Goal: Information Seeking & Learning: Understand process/instructions

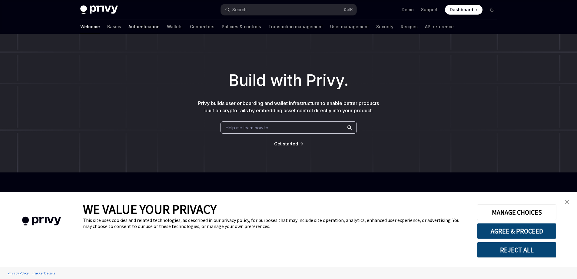
click at [129, 27] on link "Authentication" at bounding box center [144, 26] width 31 height 15
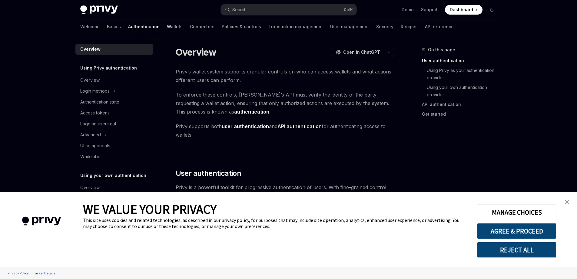
click at [167, 28] on link "Wallets" at bounding box center [175, 26] width 16 height 15
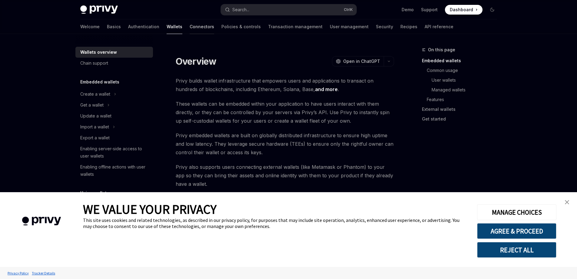
click at [190, 26] on link "Connectors" at bounding box center [202, 26] width 25 height 15
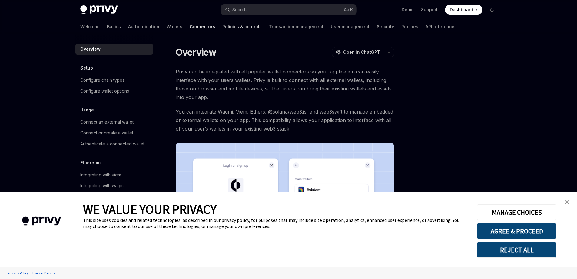
click at [222, 27] on link "Policies & controls" at bounding box center [241, 26] width 39 height 15
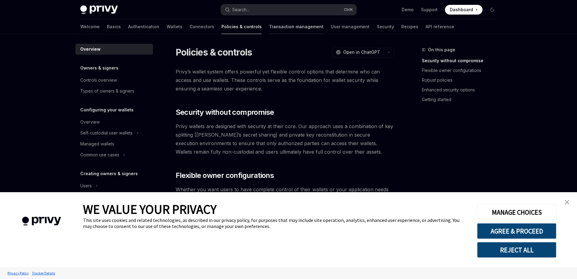
click at [269, 28] on link "Transaction management" at bounding box center [296, 26] width 55 height 15
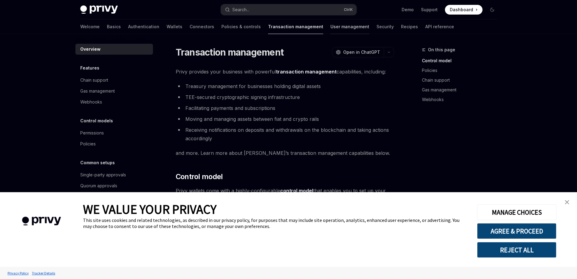
click at [331, 26] on link "User management" at bounding box center [350, 26] width 39 height 15
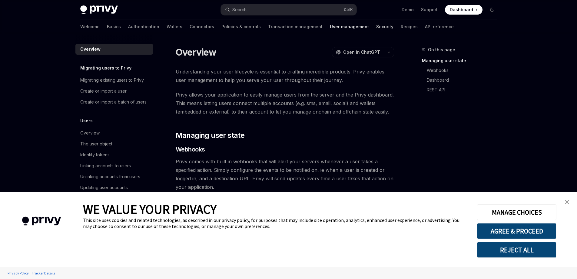
click at [376, 24] on link "Security" at bounding box center [384, 26] width 17 height 15
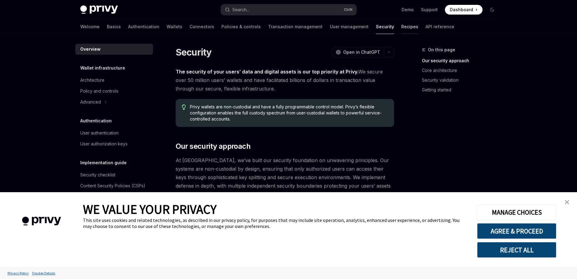
click at [402, 30] on link "Recipes" at bounding box center [410, 26] width 17 height 15
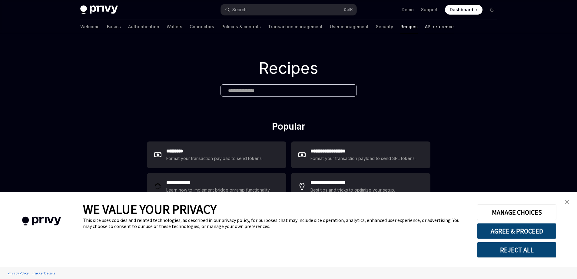
click at [425, 28] on link "API reference" at bounding box center [439, 26] width 29 height 15
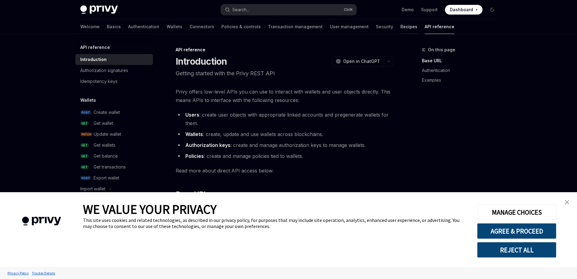
click at [401, 26] on link "Recipes" at bounding box center [409, 26] width 17 height 15
type textarea "*"
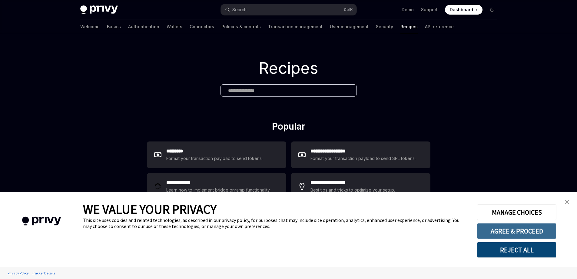
click at [513, 230] on button "AGREE & PROCEED" at bounding box center [516, 231] width 79 height 16
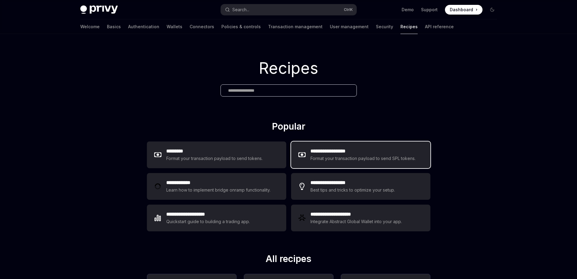
click at [358, 160] on div "Format your transaction payload to send SPL tokens." at bounding box center [363, 158] width 105 height 7
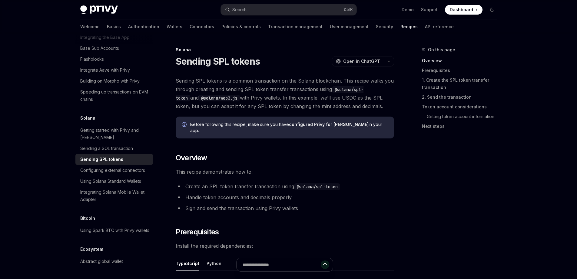
click at [468, 8] on span "Dashboard" at bounding box center [461, 10] width 23 height 6
click at [97, 146] on div "Sending a SOL transaction" at bounding box center [106, 148] width 53 height 7
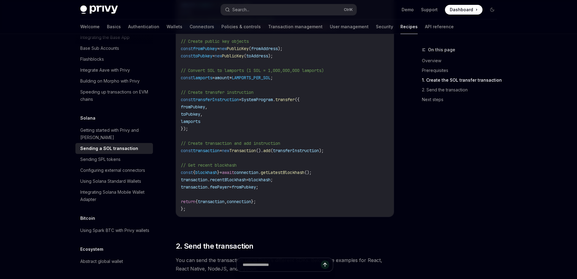
scroll to position [421, 0]
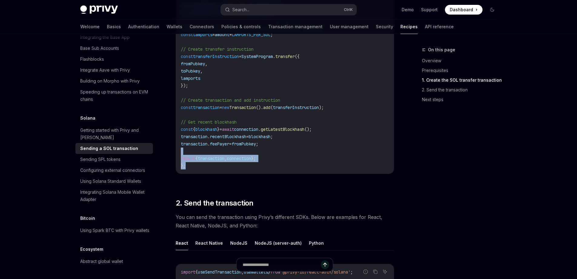
drag, startPoint x: 562, startPoint y: 142, endPoint x: 517, endPoint y: 169, distance: 52.9
click at [531, 171] on div "Privy Docs home page Search... Ctrl K Demo Support Dashboard Dashboard Search..…" at bounding box center [288, 80] width 577 height 1002
click at [369, 143] on code "import { Connection , PublicKey , SystemProgram , Transaction , LAMPORTS_PER_SO…" at bounding box center [301, 45] width 240 height 247
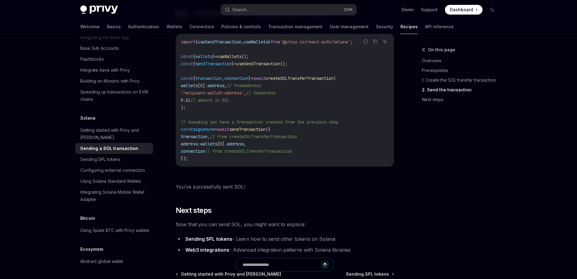
scroll to position [657, 0]
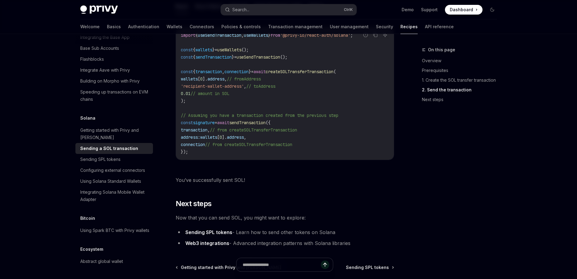
click at [226, 178] on span "You’ve successfully sent SOL!" at bounding box center [285, 179] width 219 height 8
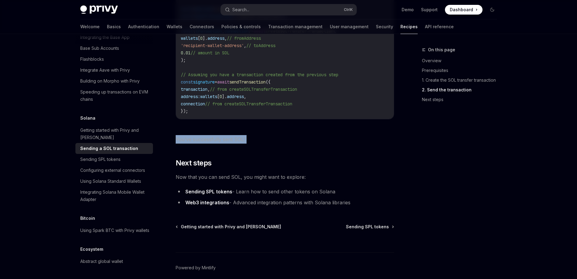
scroll to position [721, 0]
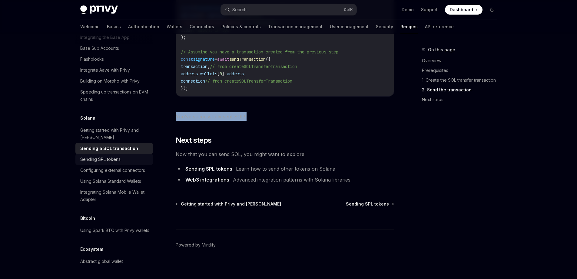
click at [108, 155] on div "Sending SPL tokens" at bounding box center [100, 158] width 40 height 7
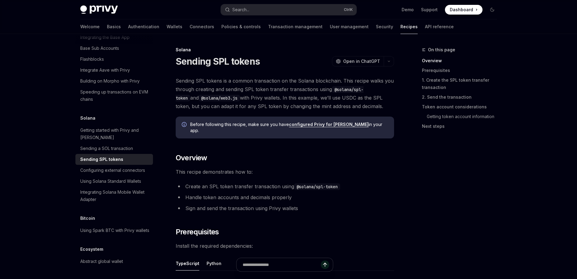
type textarea "*"
